Goal: Task Accomplishment & Management: Manage account settings

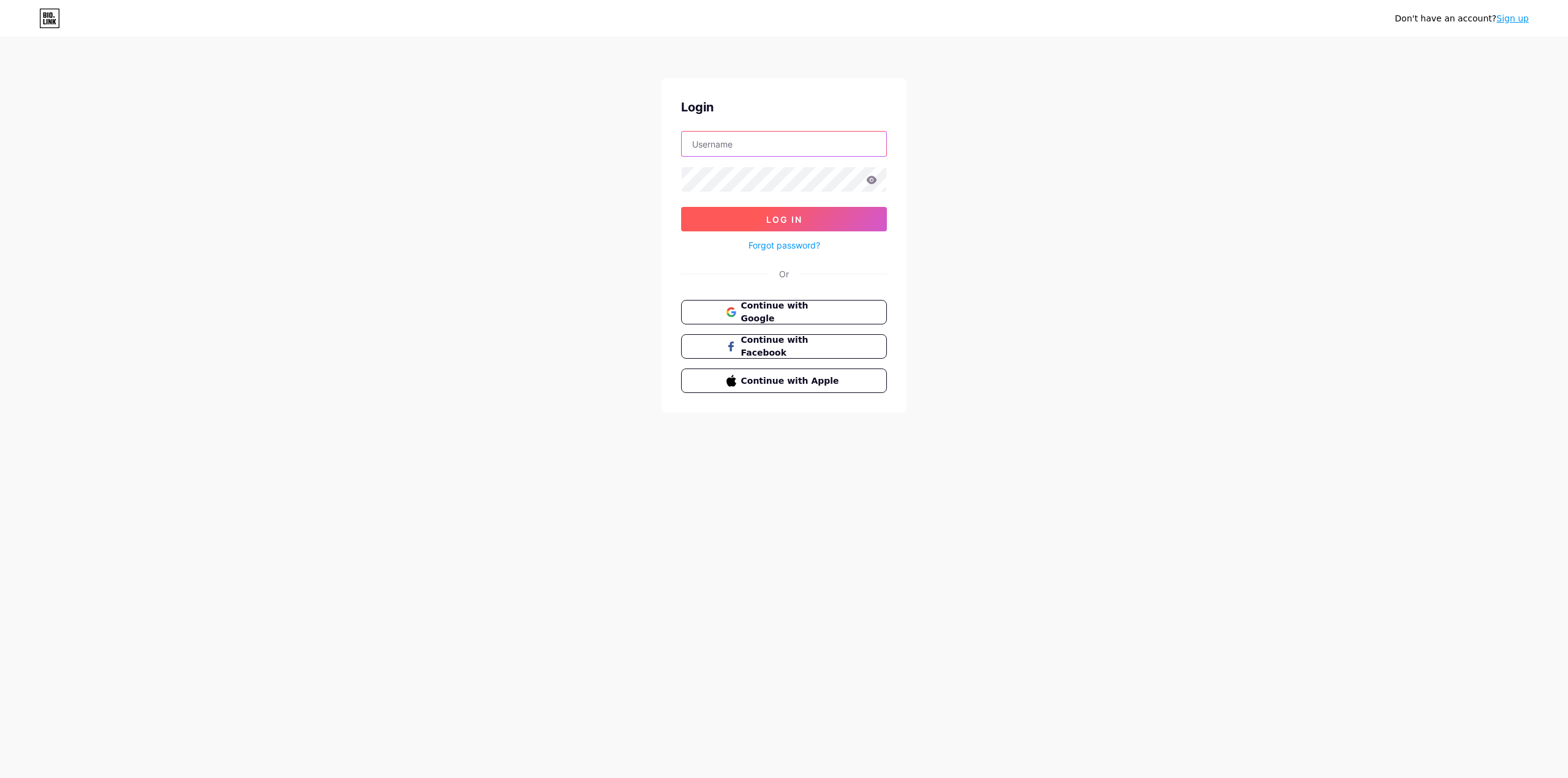
type input "[EMAIL_ADDRESS][DOMAIN_NAME]"
click at [727, 216] on button "Log In" at bounding box center [784, 219] width 206 height 24
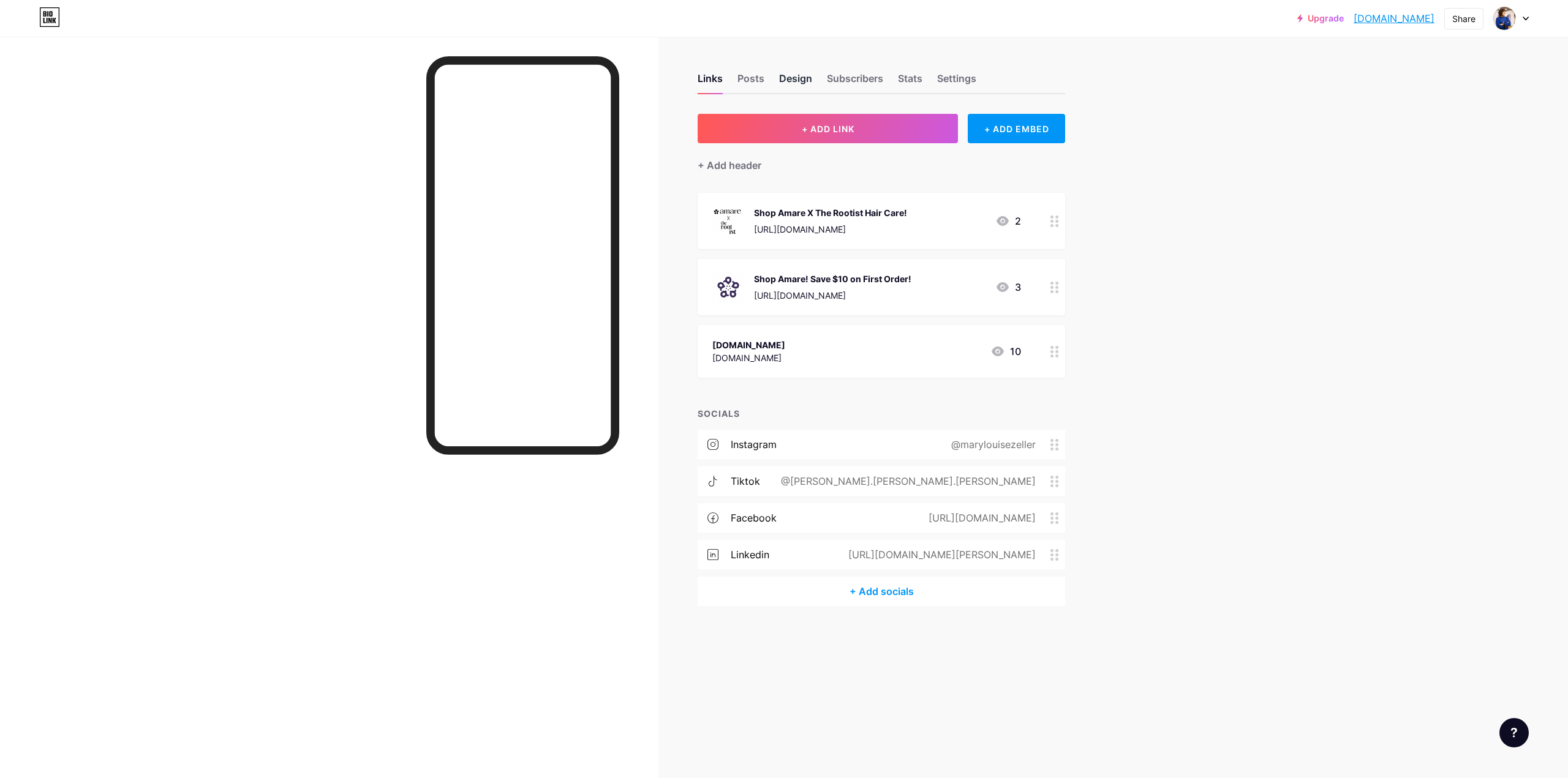
click at [791, 82] on div "Design" at bounding box center [796, 82] width 33 height 22
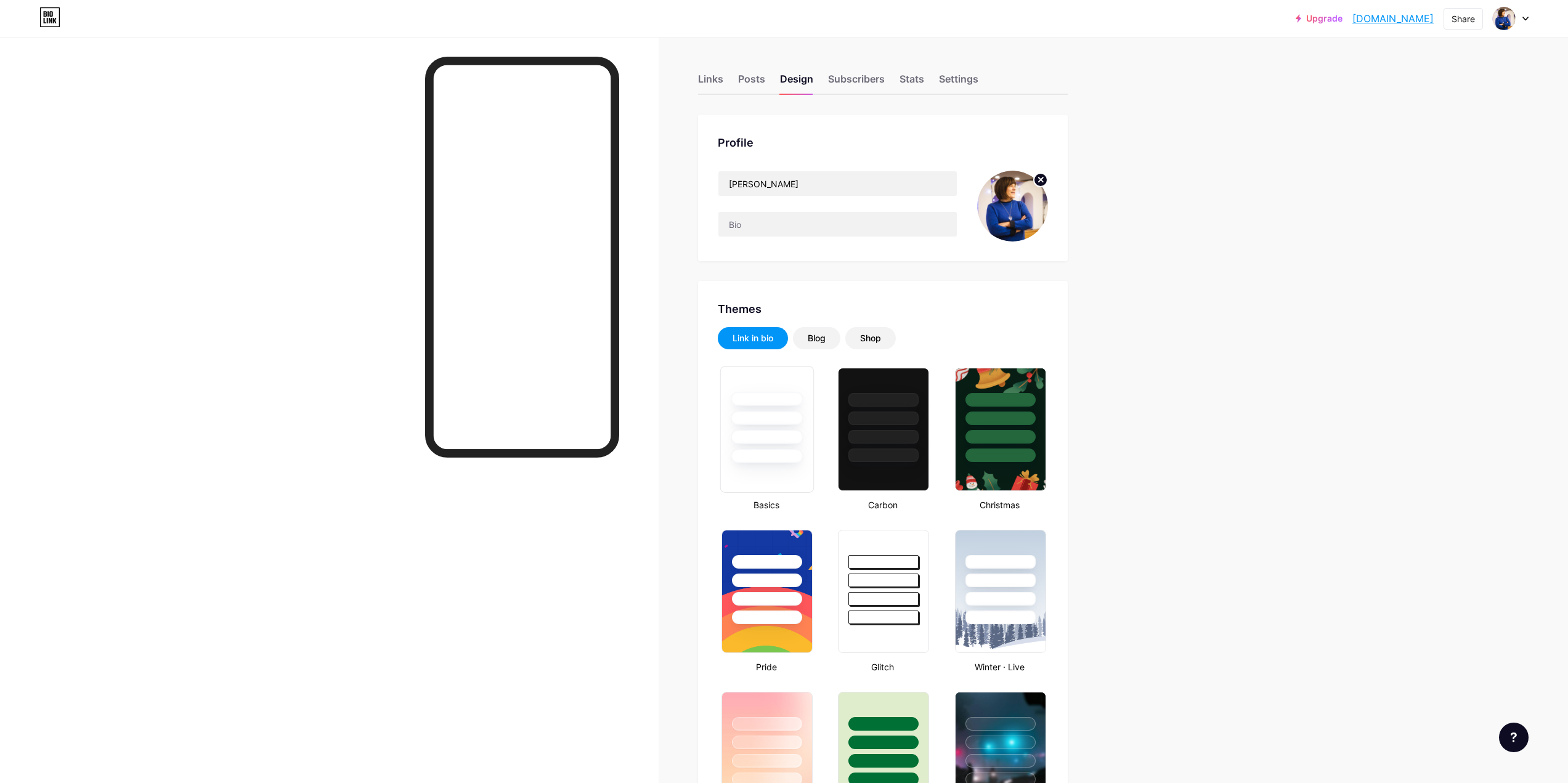
type input "#bcb1f2"
type input "#ffffff"
type input "#000000"
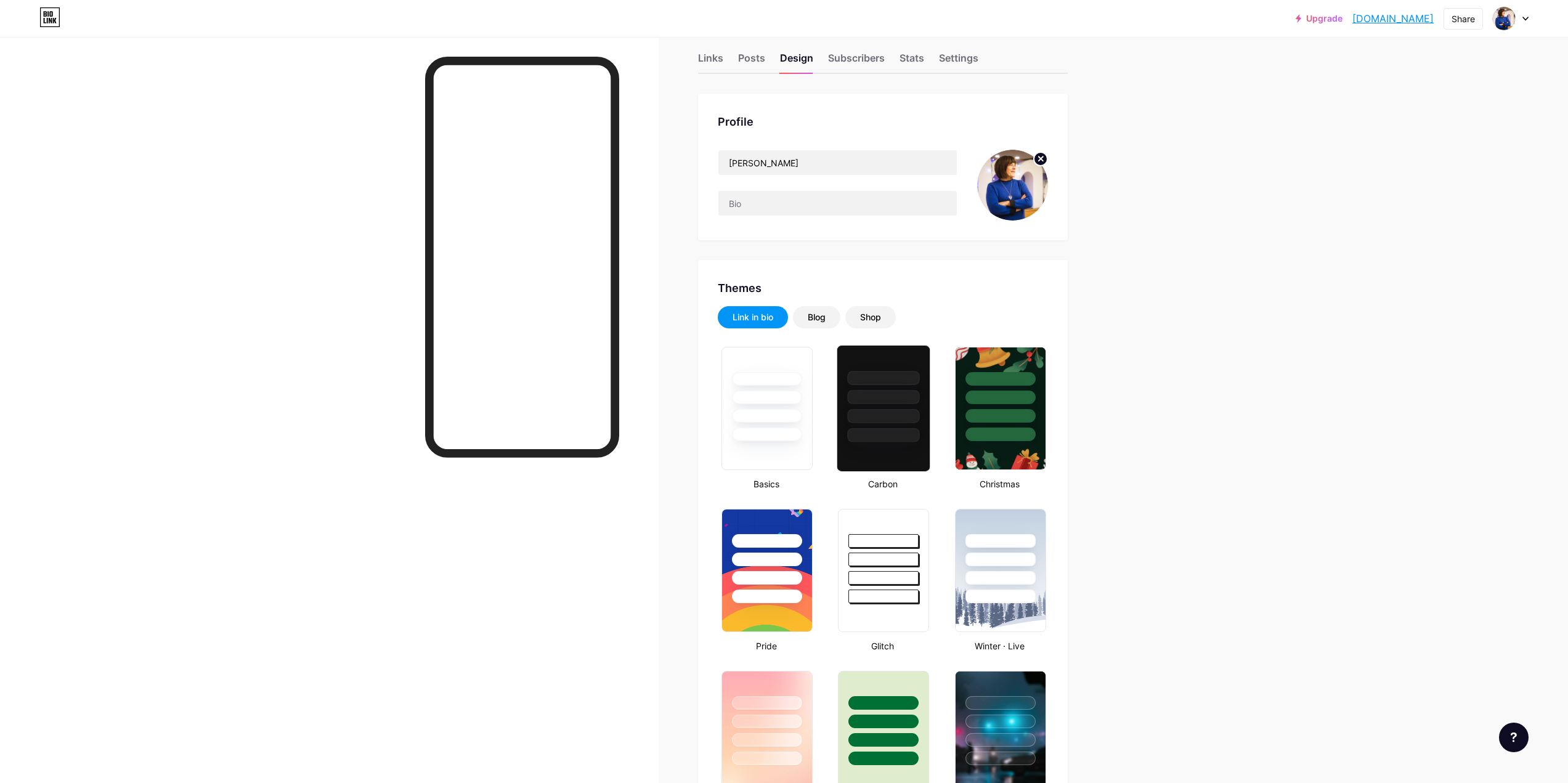
scroll to position [123, 0]
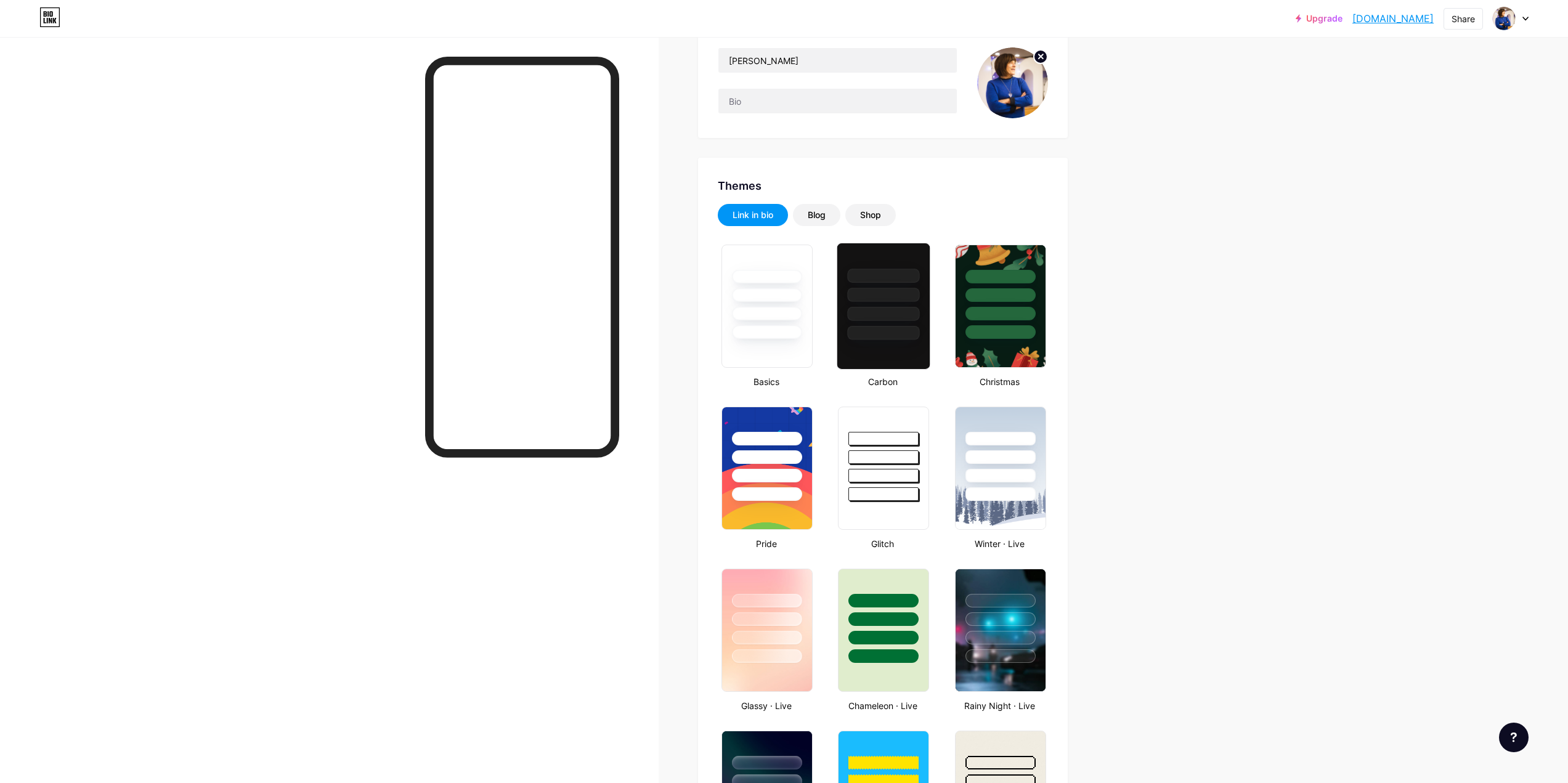
click at [879, 352] on div at bounding box center [884, 306] width 94 height 127
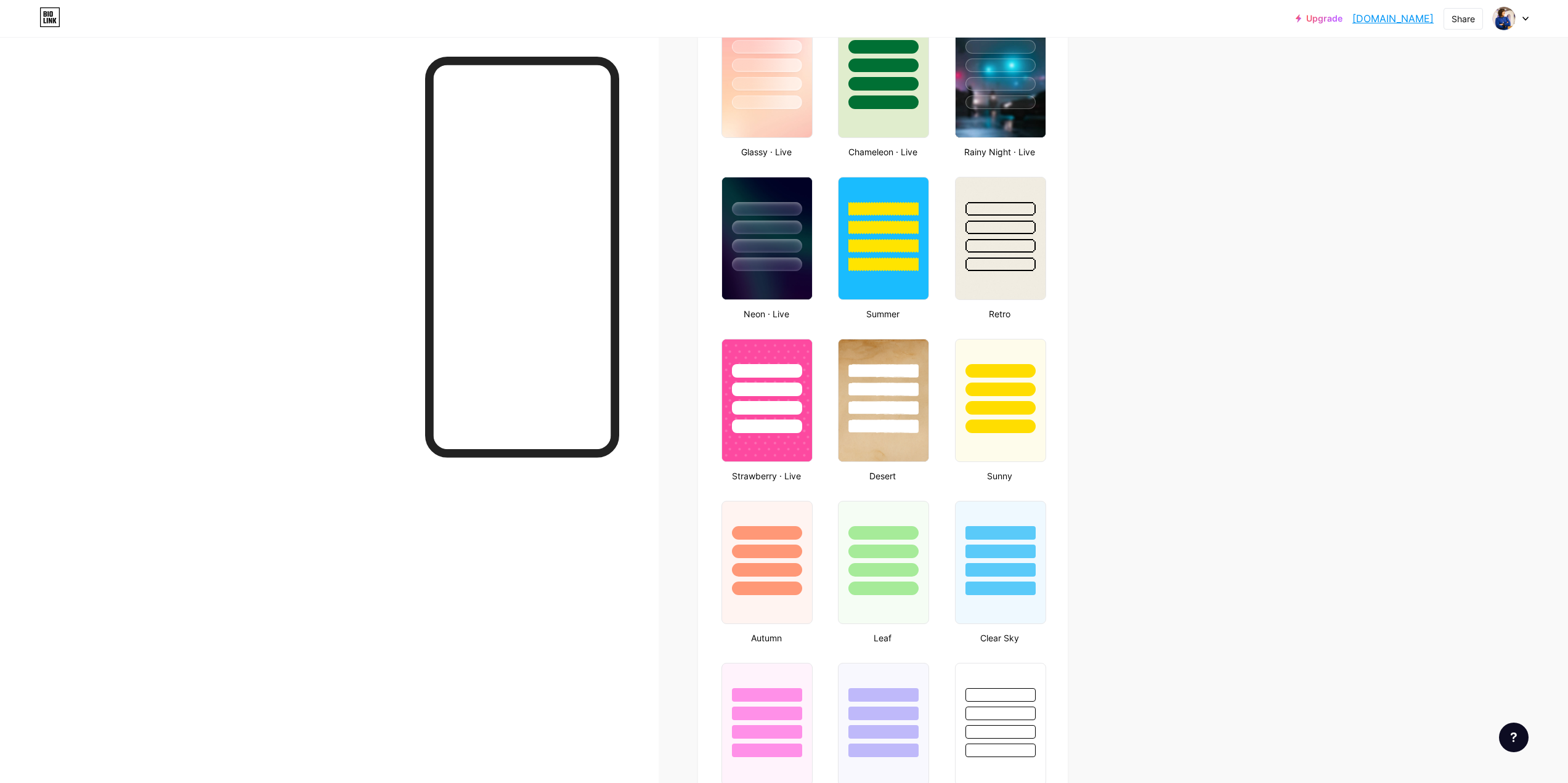
scroll to position [677, 0]
click at [986, 74] on div at bounding box center [1000, 62] width 93 height 97
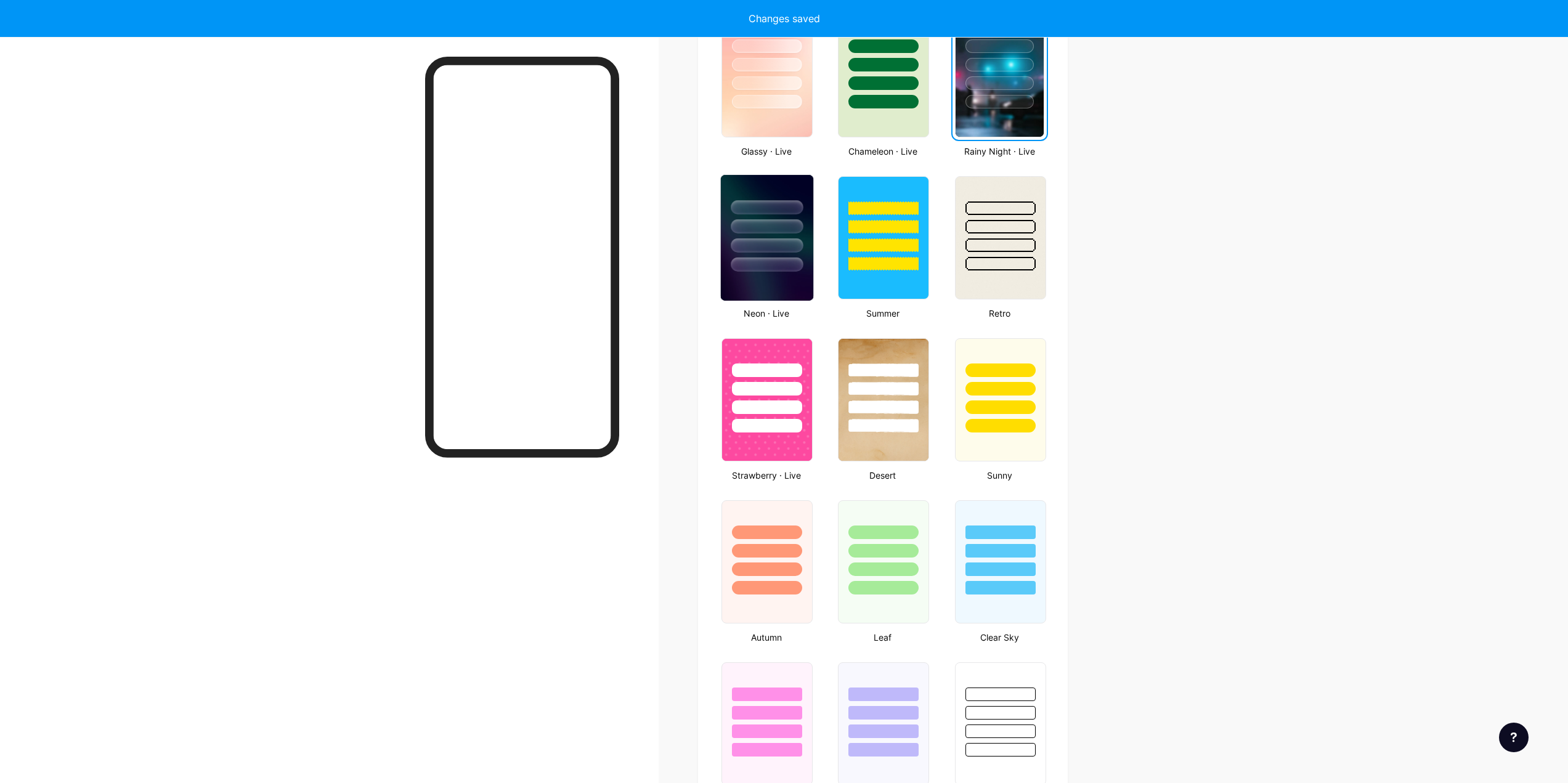
click at [773, 254] on div at bounding box center [767, 224] width 93 height 97
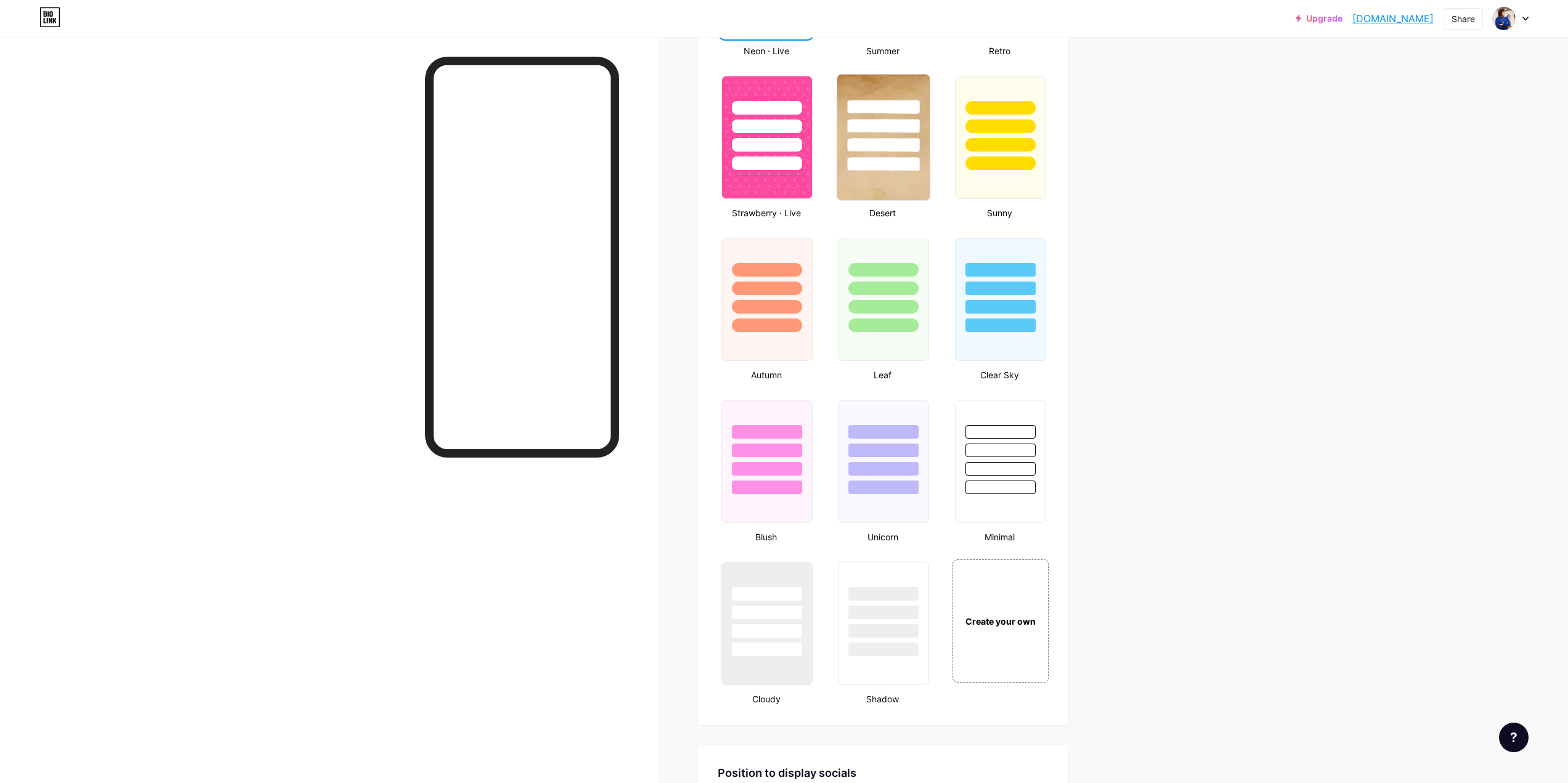
scroll to position [986, 0]
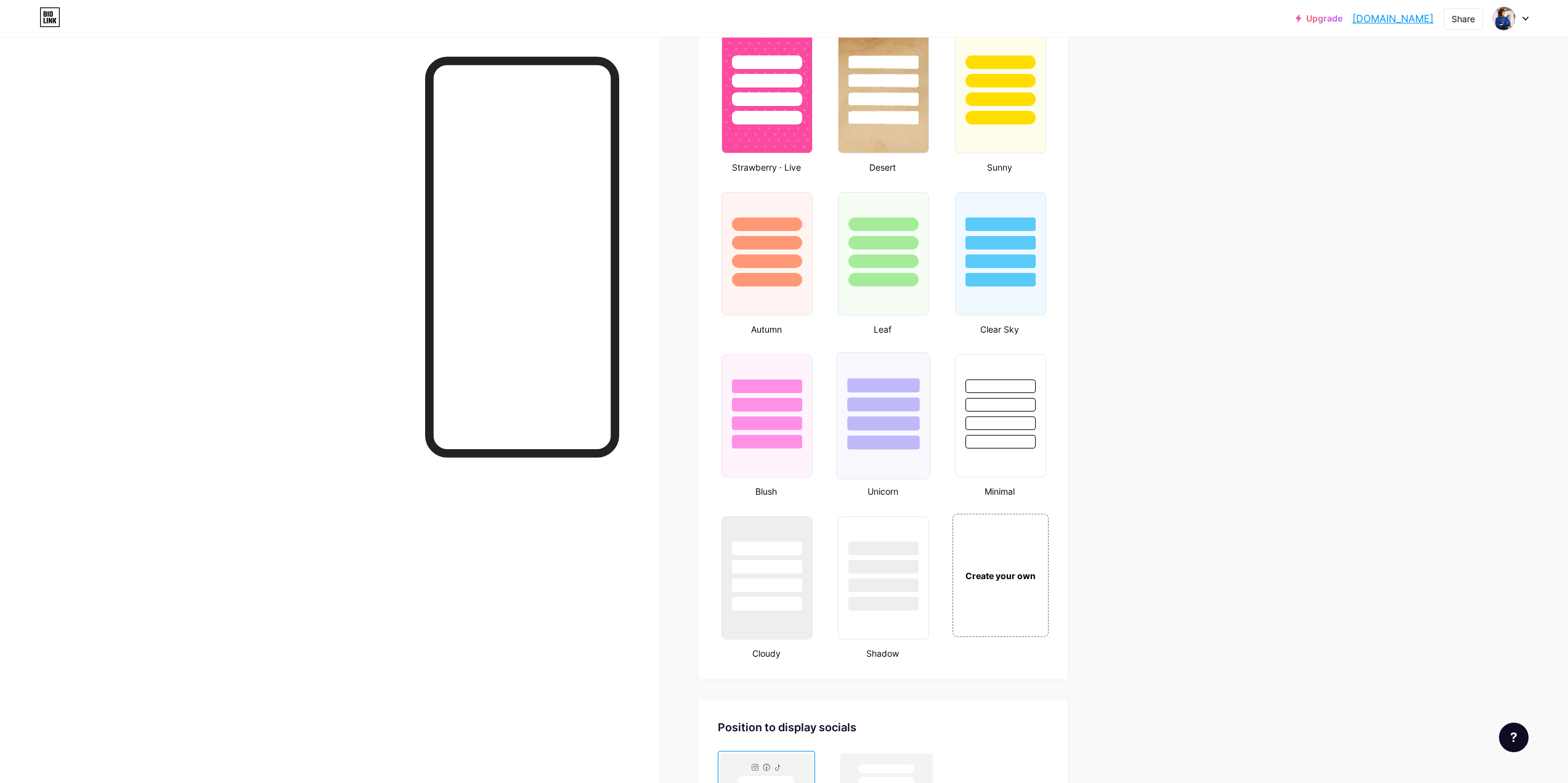
click at [891, 396] on div at bounding box center [883, 401] width 93 height 97
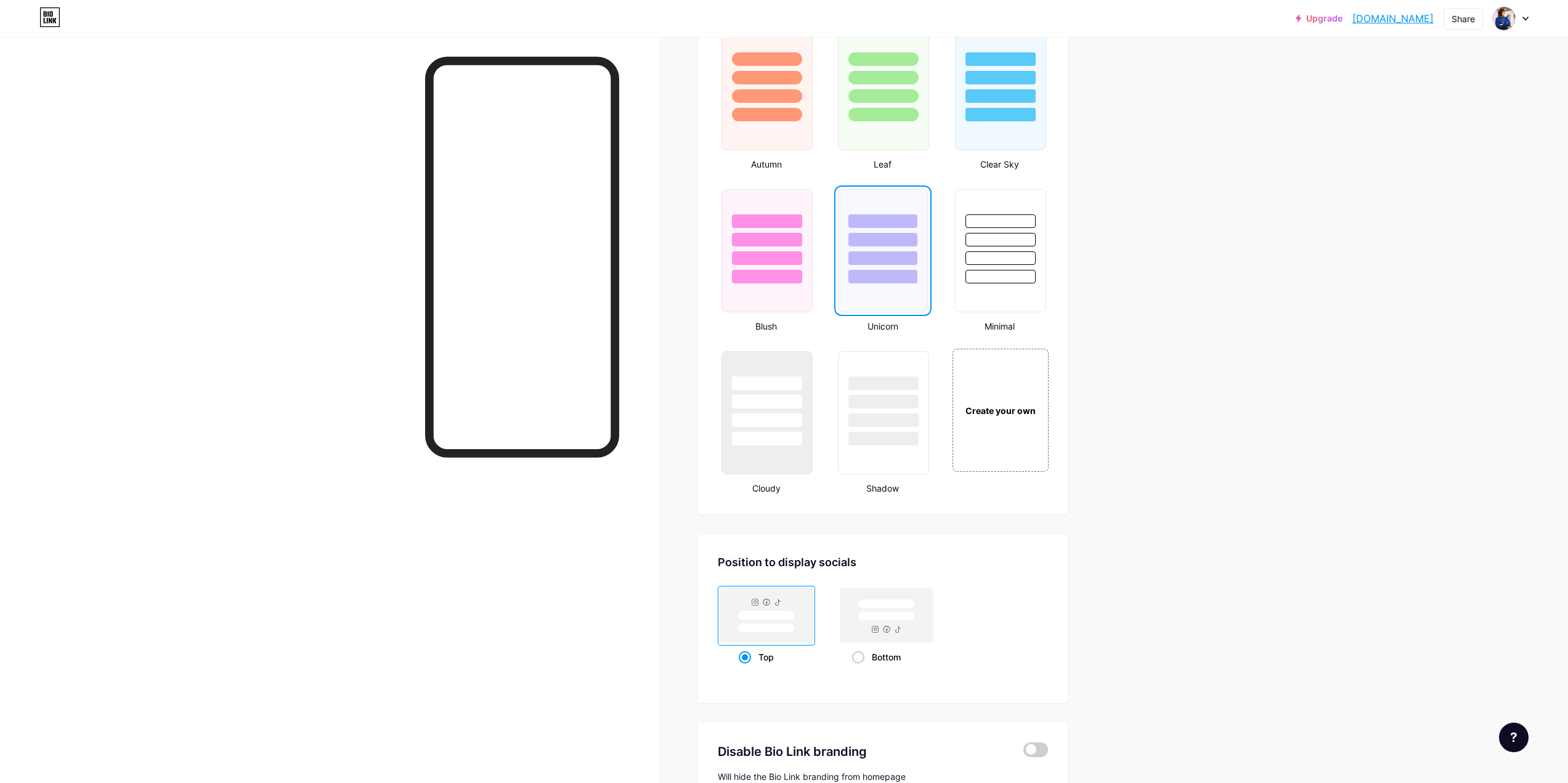
scroll to position [1128, 0]
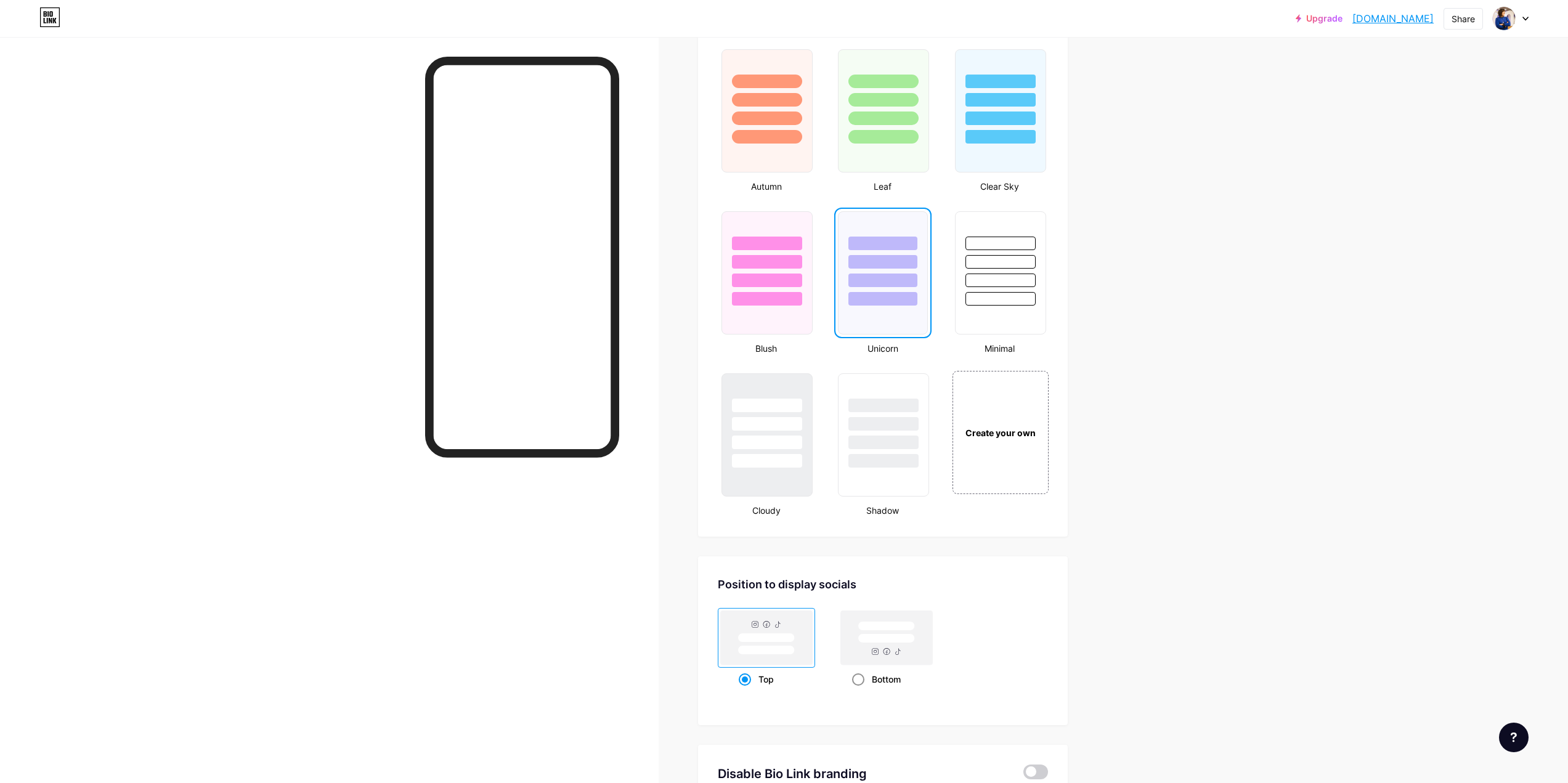
click at [854, 642] on rect at bounding box center [886, 637] width 92 height 55
click at [854, 690] on input "Bottom" at bounding box center [855, 694] width 8 height 8
radio input "true"
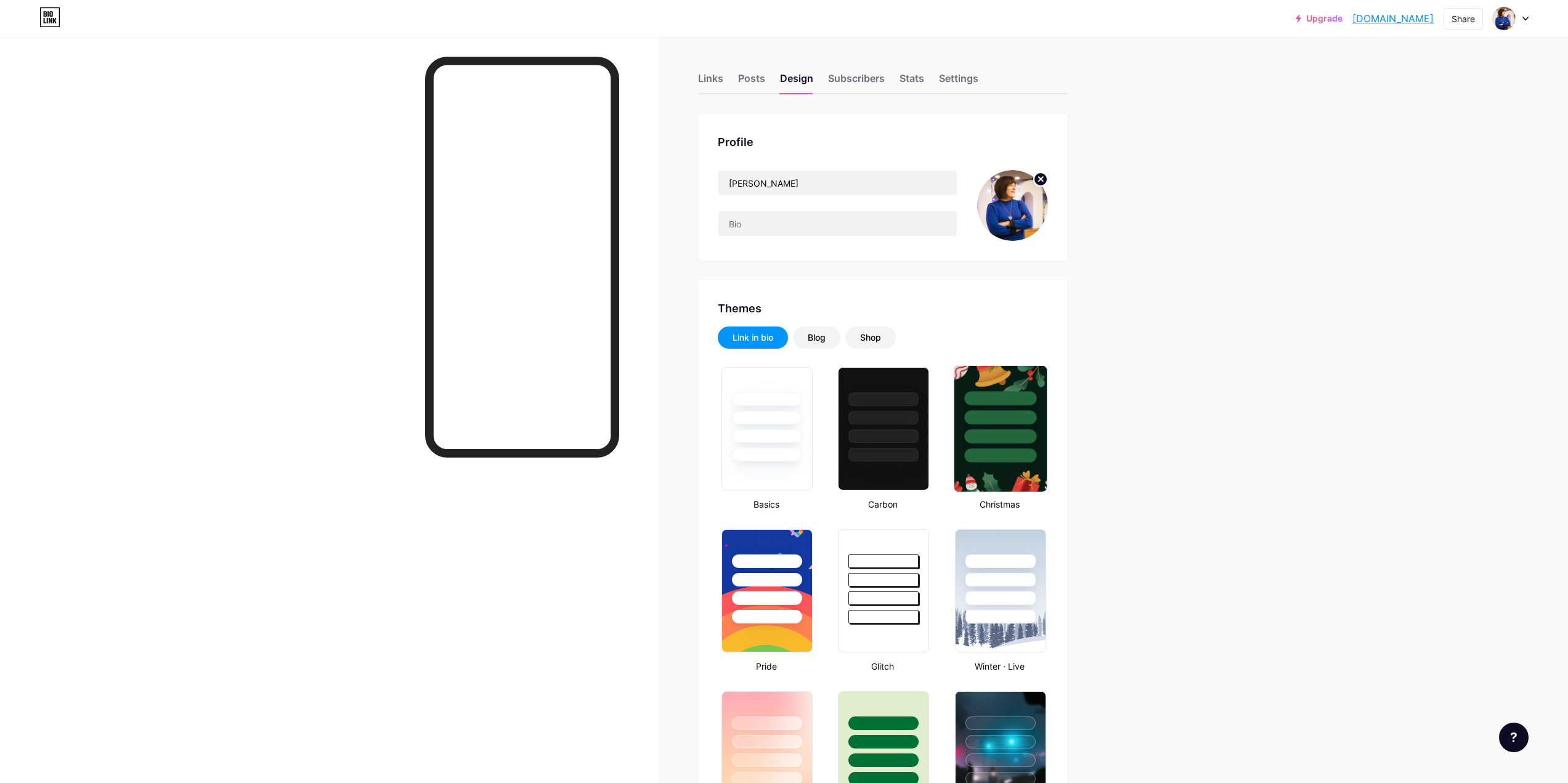
scroll to position [0, 0]
